Goal: Transaction & Acquisition: Purchase product/service

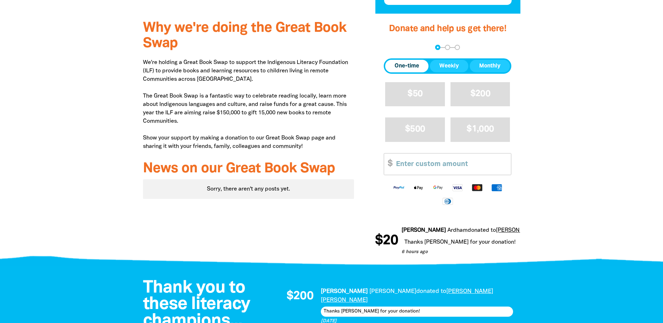
scroll to position [175, 0]
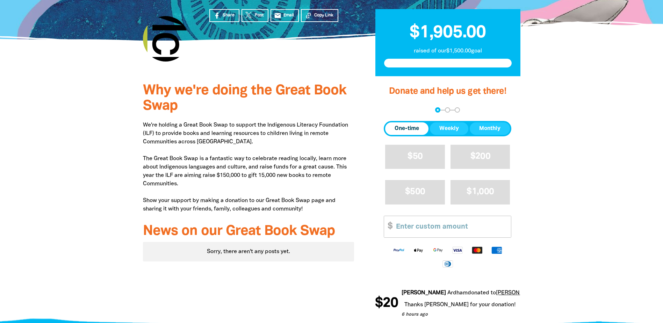
click at [403, 124] on span "One-time" at bounding box center [407, 128] width 24 height 8
click at [476, 152] on span "$200" at bounding box center [480, 156] width 20 height 8
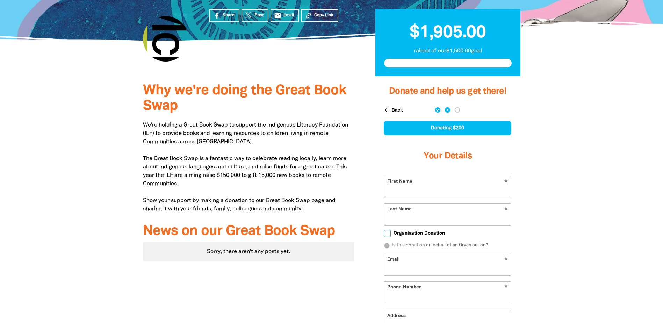
select select "AU"
click at [435, 176] on input "First Name" at bounding box center [447, 186] width 127 height 21
type input "[PERSON_NAME]"
type input "pmcgowan@mccullough.com.au"
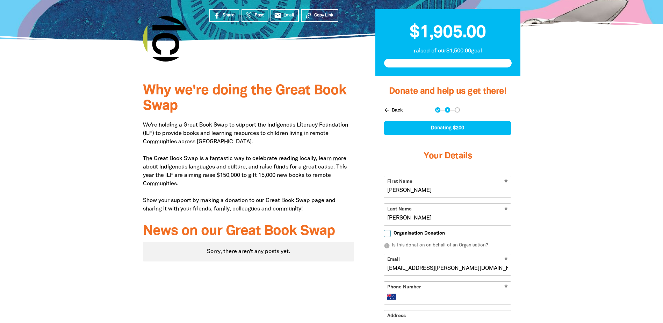
type input "+61 411 557 758"
type input "Level 32"
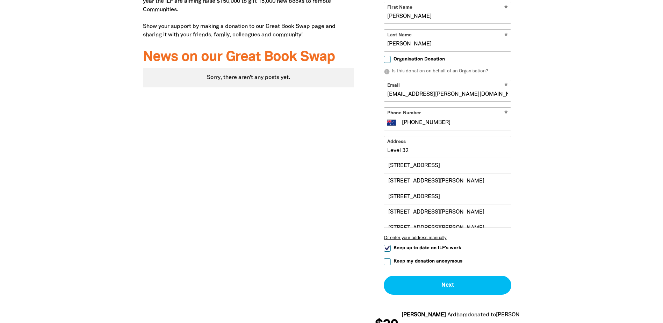
scroll to position [349, 0]
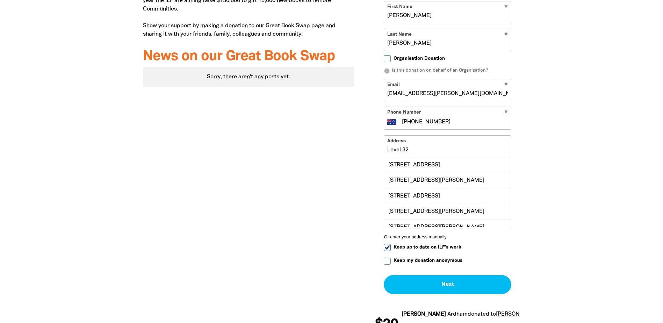
click at [313, 98] on div "Why we're doing the Great Book Swap We're holding a Great Book Swap to support …" at bounding box center [248, 123] width 232 height 445
click at [388, 244] on input "Keep up to date on ILF's work" at bounding box center [387, 247] width 7 height 7
checkbox input "false"
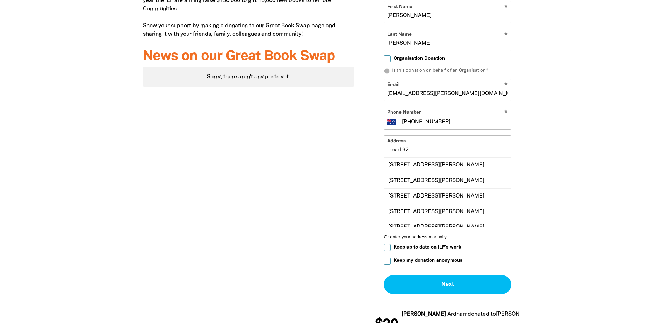
drag, startPoint x: 417, startPoint y: 114, endPoint x: 359, endPoint y: 111, distance: 57.3
click at [359, 111] on div "Why we're doing the Great Book Swap We're holding a Great Book Swap to support …" at bounding box center [331, 123] width 419 height 445
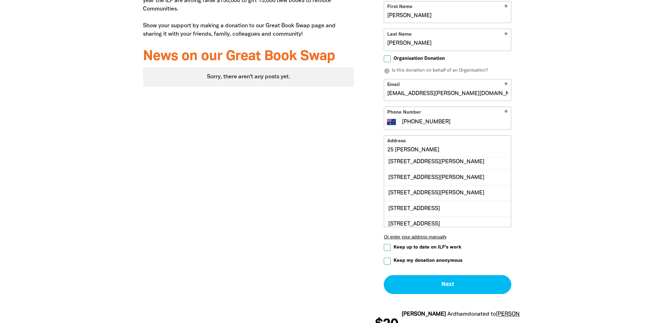
scroll to position [0, 0]
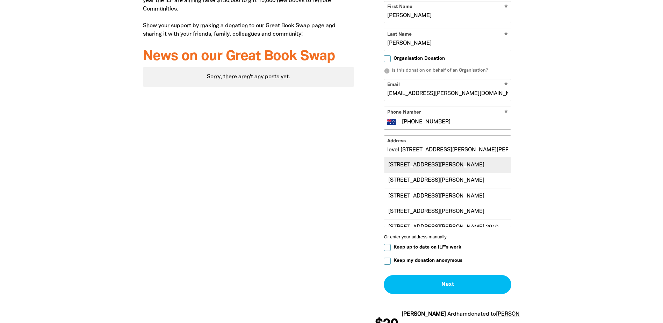
click at [435, 157] on div "Level 32, 25 Martin Place, SYDNEY NSW 2000" at bounding box center [447, 164] width 127 height 15
type input "Level 32, 25 Martin Place, SYDNEY NSW 2000"
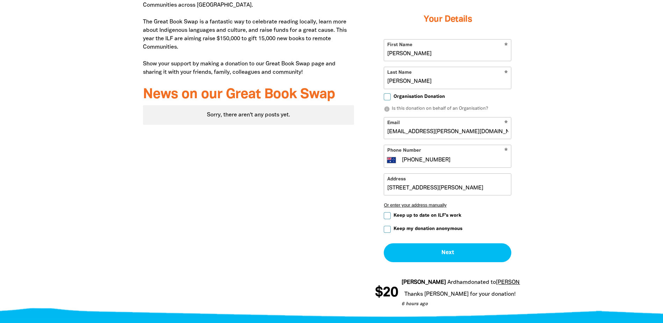
scroll to position [454, 0]
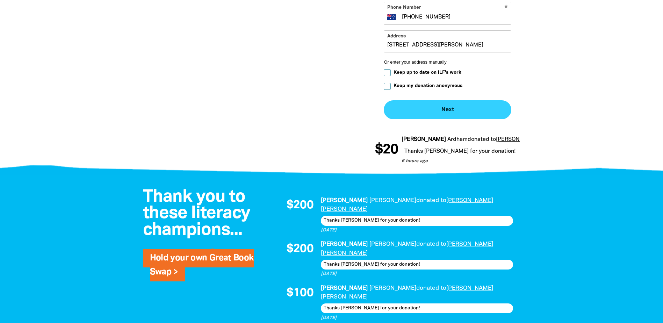
click at [445, 100] on button "Next chevron_right" at bounding box center [448, 109] width 128 height 19
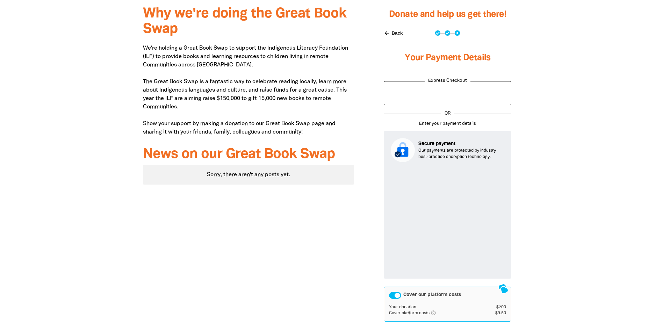
scroll to position [264, 0]
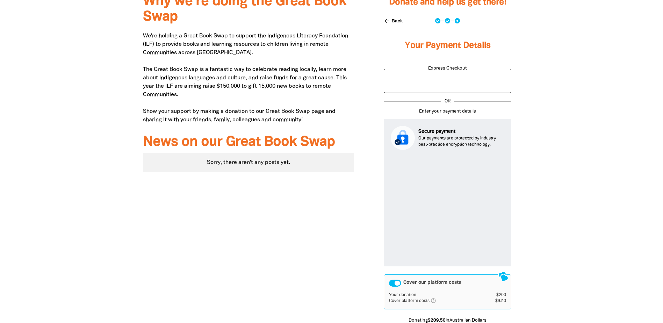
click at [391, 280] on div "Cover our platform costs" at bounding box center [395, 283] width 12 height 7
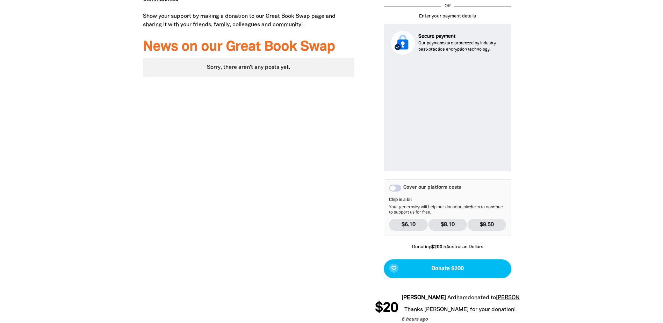
scroll to position [369, 0]
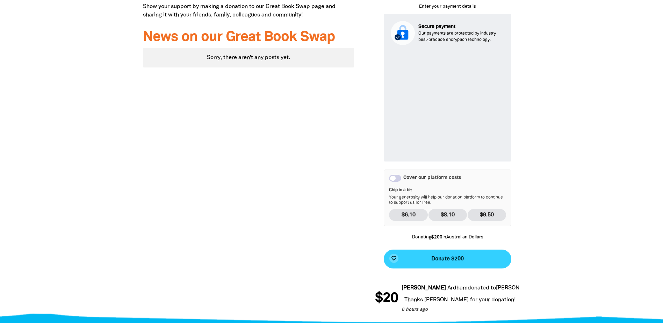
click at [434, 249] on button "favorite_border Donate $200" at bounding box center [448, 258] width 128 height 19
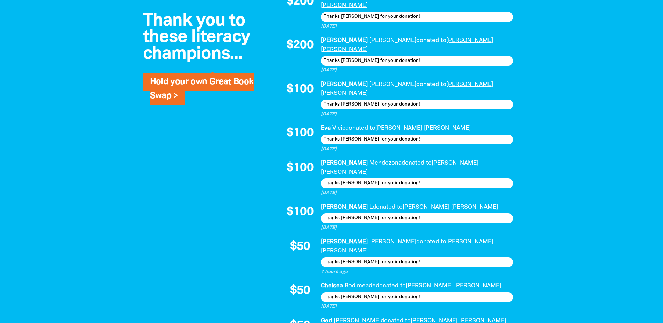
scroll to position [769, 0]
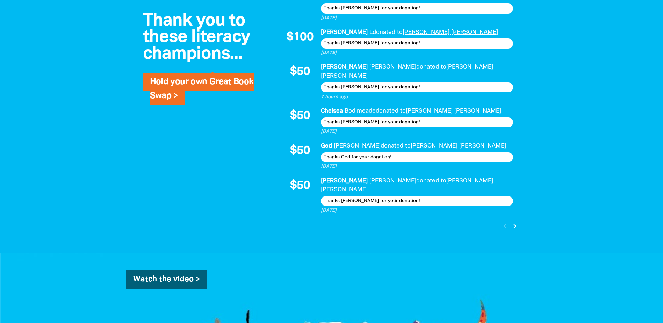
click at [512, 222] on icon "chevron_right" at bounding box center [515, 226] width 8 height 8
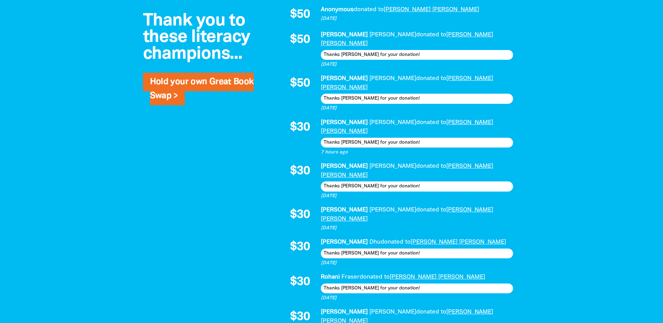
scroll to position [714, 0]
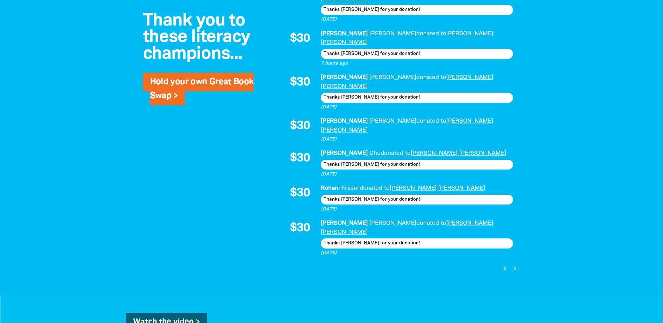
click at [514, 264] on icon "chevron_right" at bounding box center [515, 268] width 8 height 8
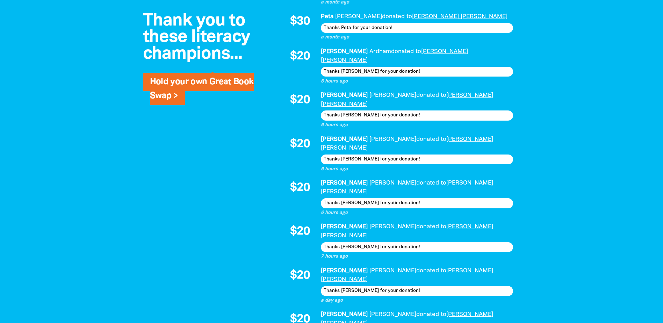
scroll to position [783, 0]
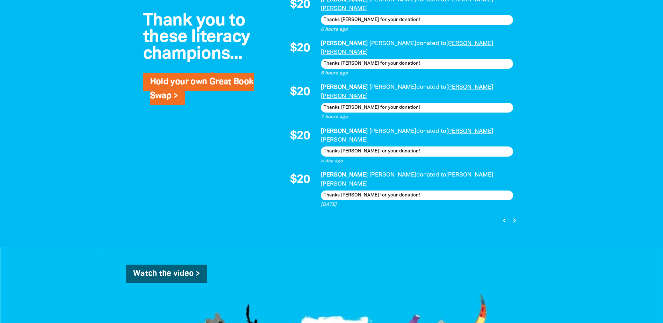
click at [503, 216] on icon "chevron_left" at bounding box center [504, 220] width 8 height 8
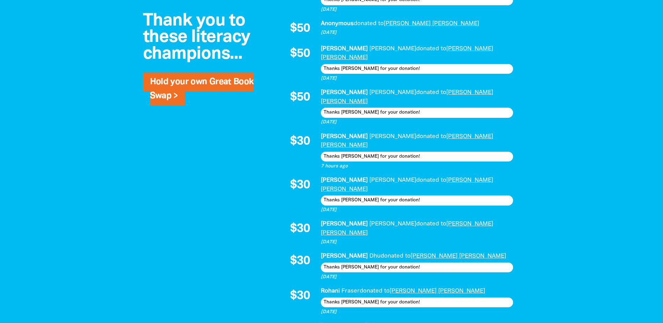
scroll to position [623, 0]
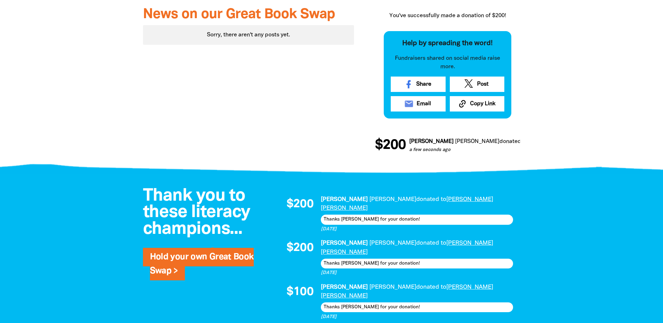
scroll to position [364, 0]
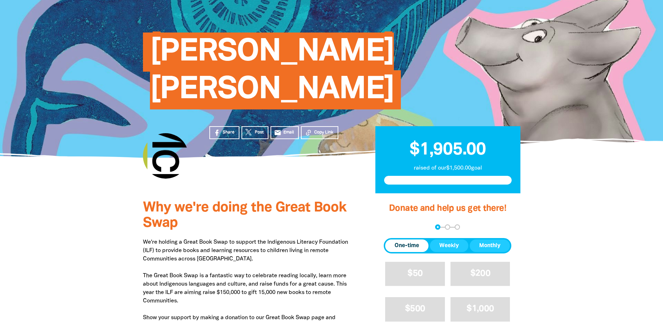
scroll to position [35, 0]
